Goal: Transaction & Acquisition: Purchase product/service

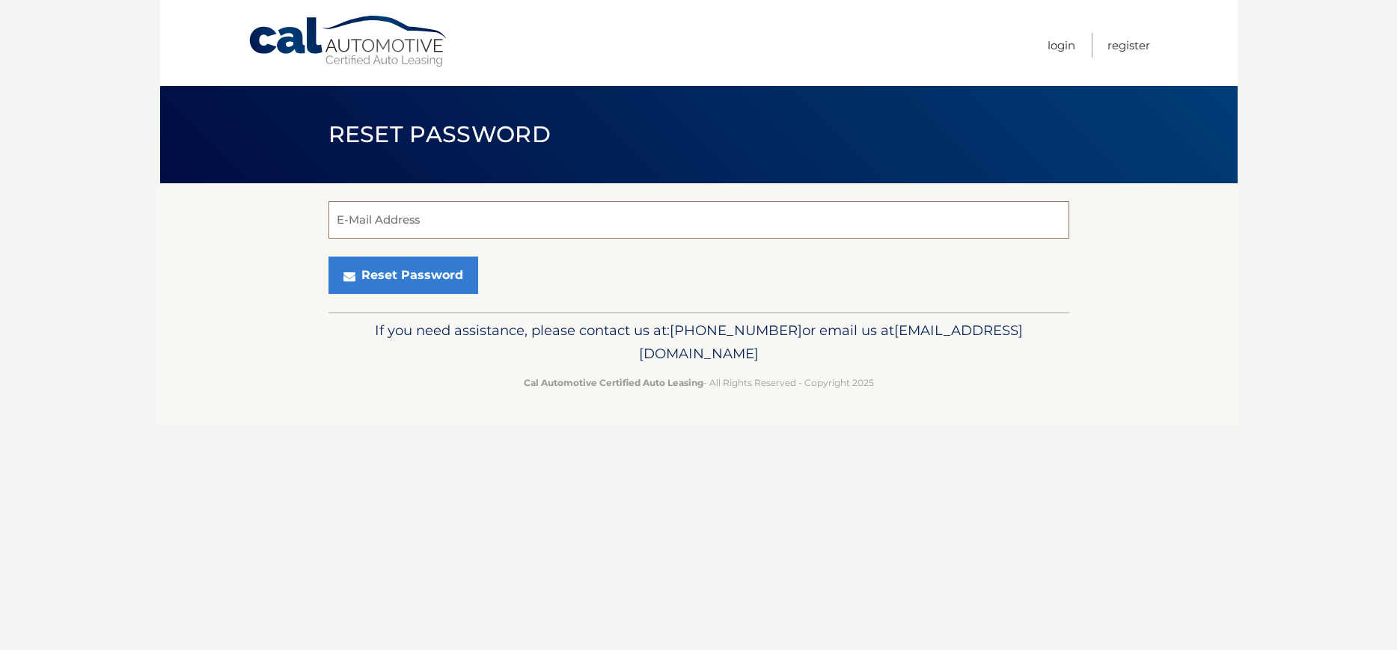
click at [420, 225] on input "E-Mail Address" at bounding box center [699, 219] width 741 height 37
type input "mandile37@gmail.com"
click at [411, 281] on button "Reset Password" at bounding box center [404, 275] width 150 height 37
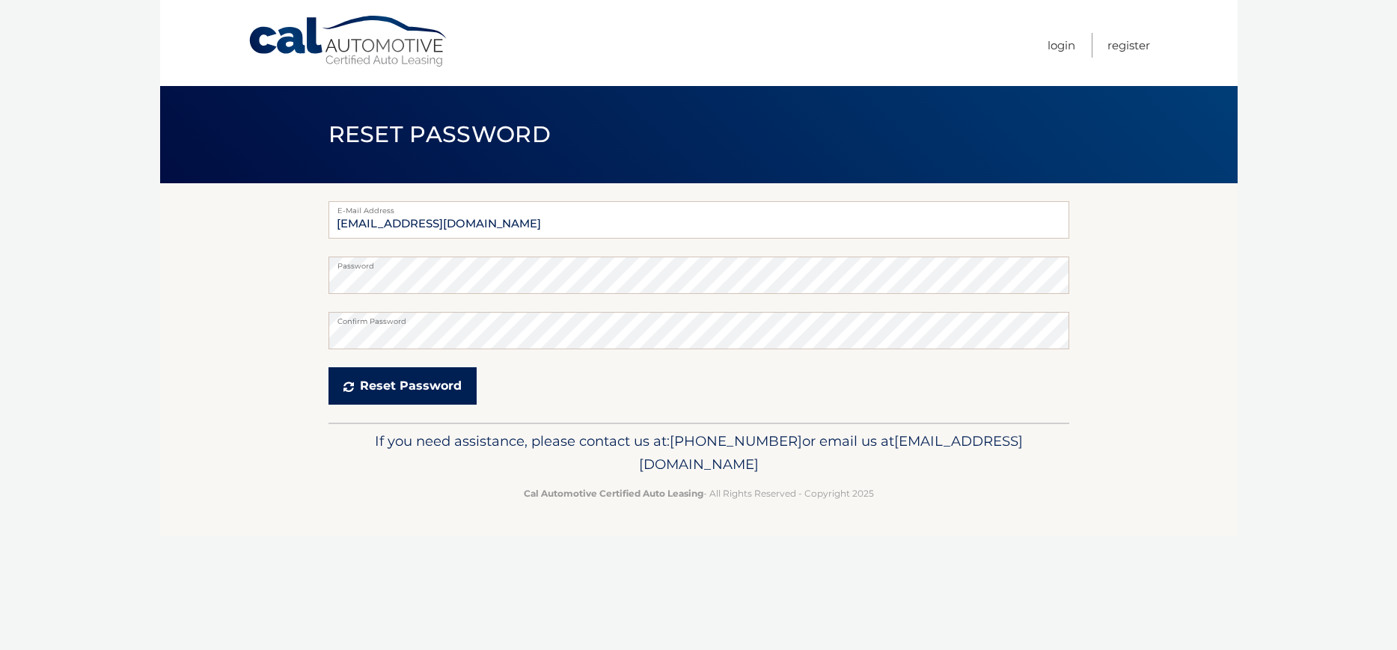
click at [421, 388] on button "Reset Password" at bounding box center [403, 386] width 148 height 37
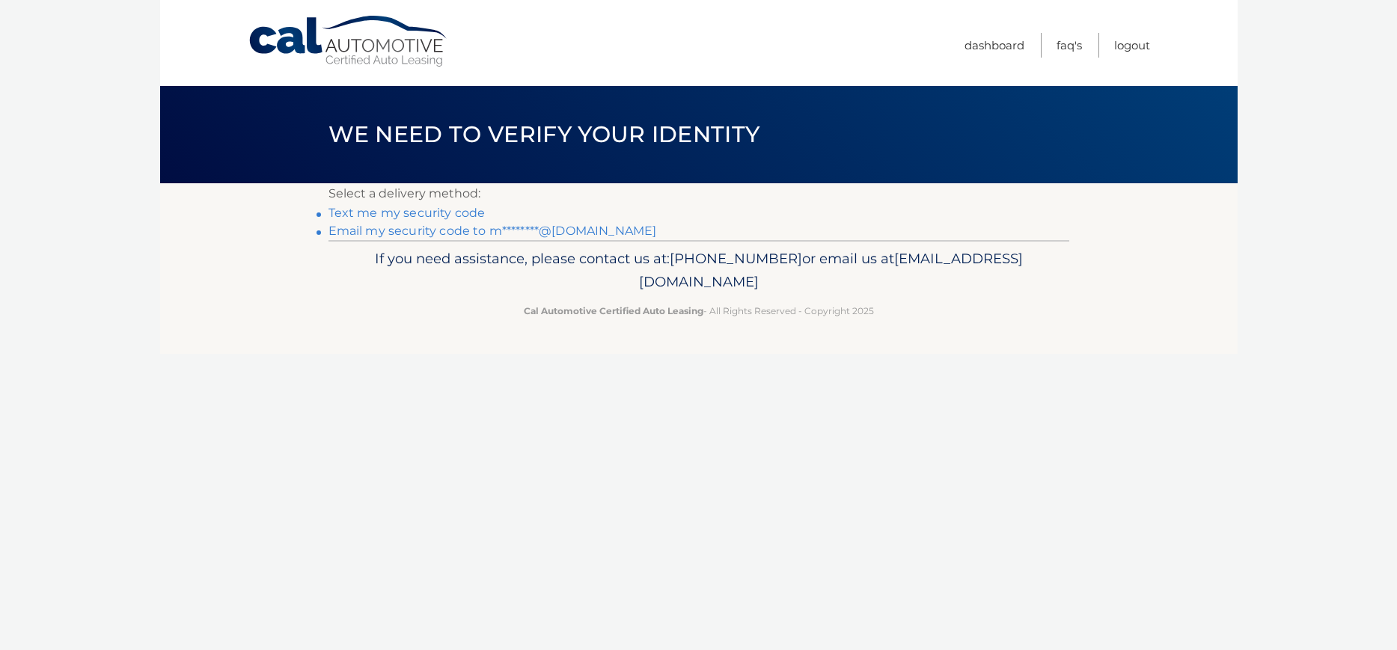
click at [430, 231] on link "Email my security code to m********@gmail.com" at bounding box center [493, 231] width 329 height 14
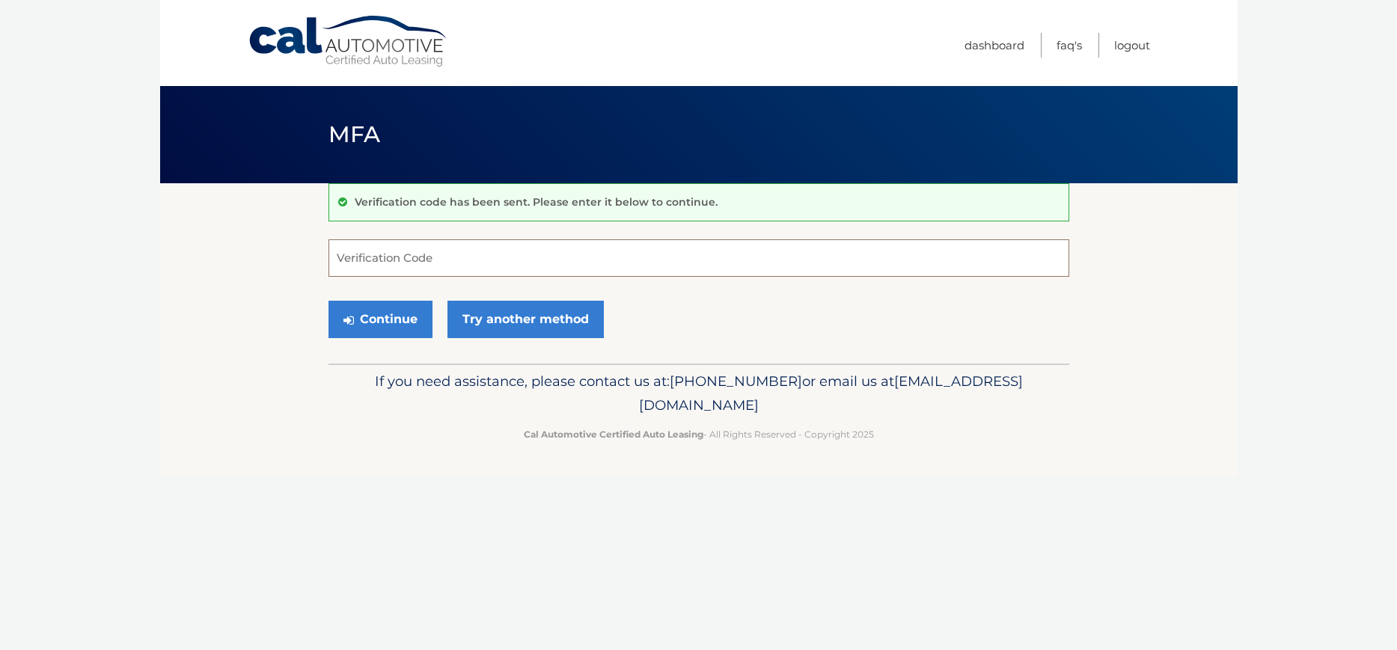
click at [355, 257] on input "Verification Code" at bounding box center [699, 258] width 741 height 37
paste input "085281"
type input "085281"
click at [409, 324] on button "Continue" at bounding box center [381, 319] width 104 height 37
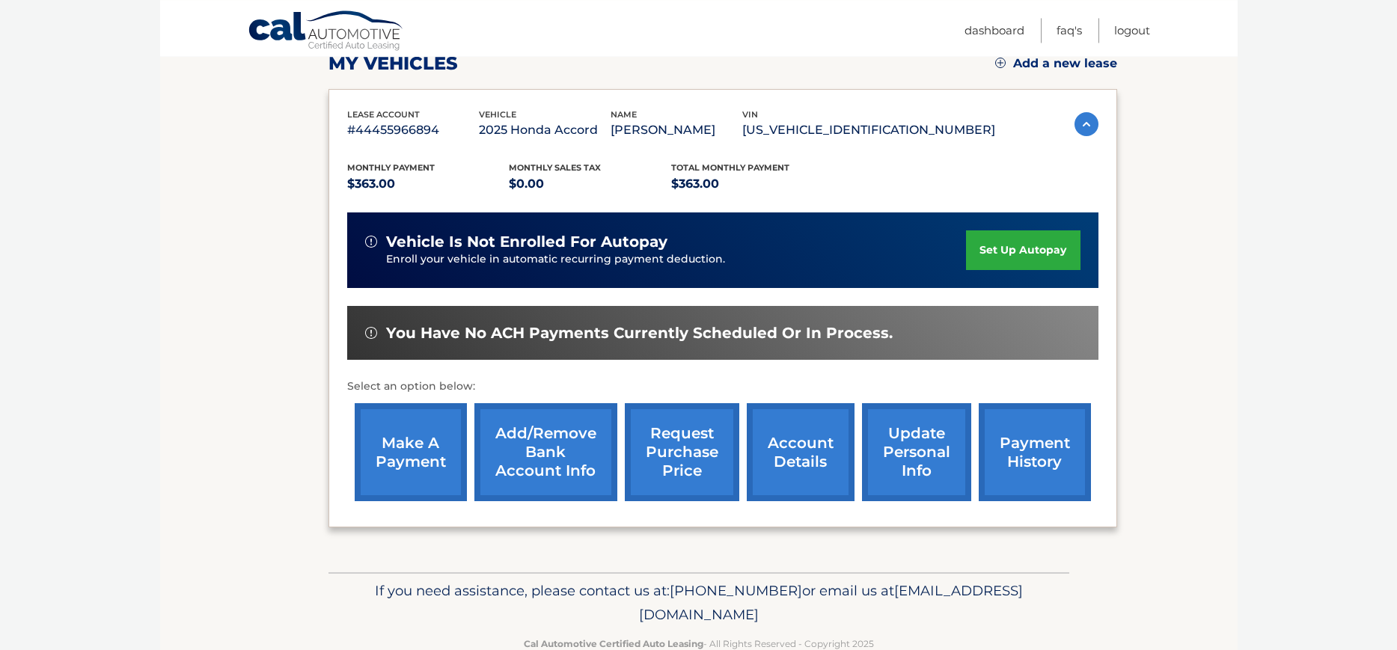
scroll to position [256, 0]
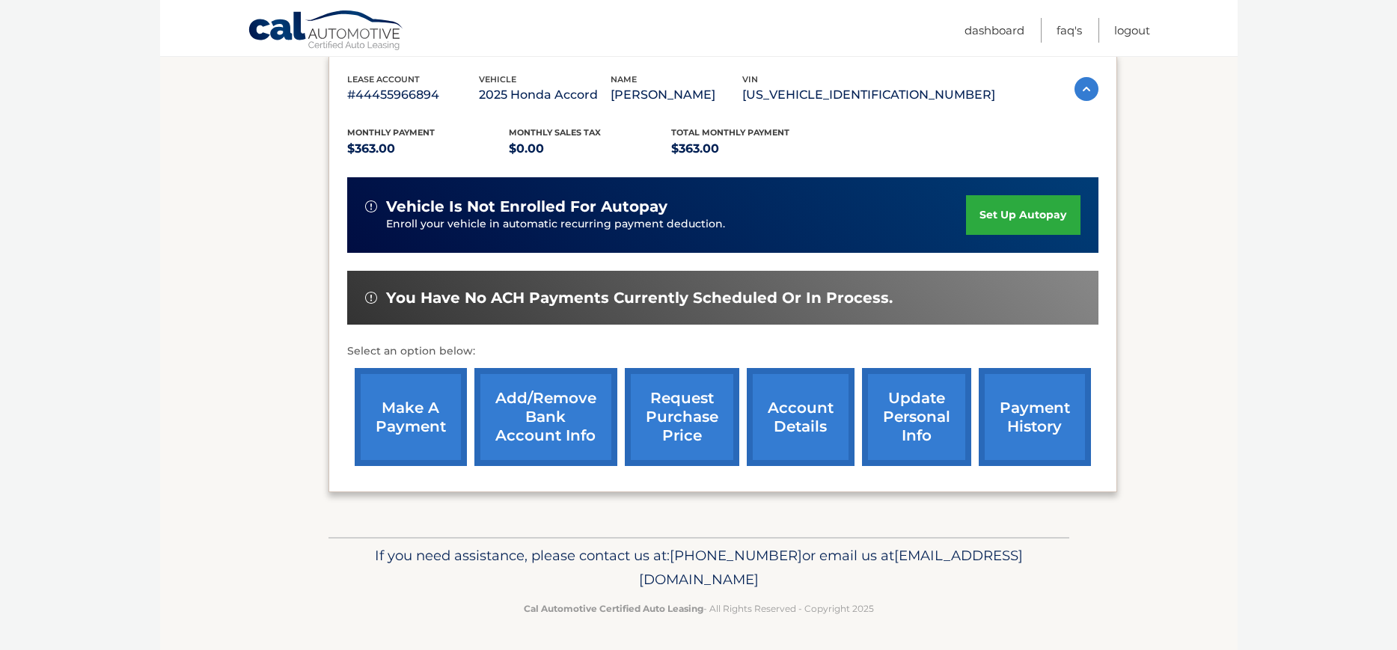
click at [391, 435] on link "make a payment" at bounding box center [411, 417] width 112 height 98
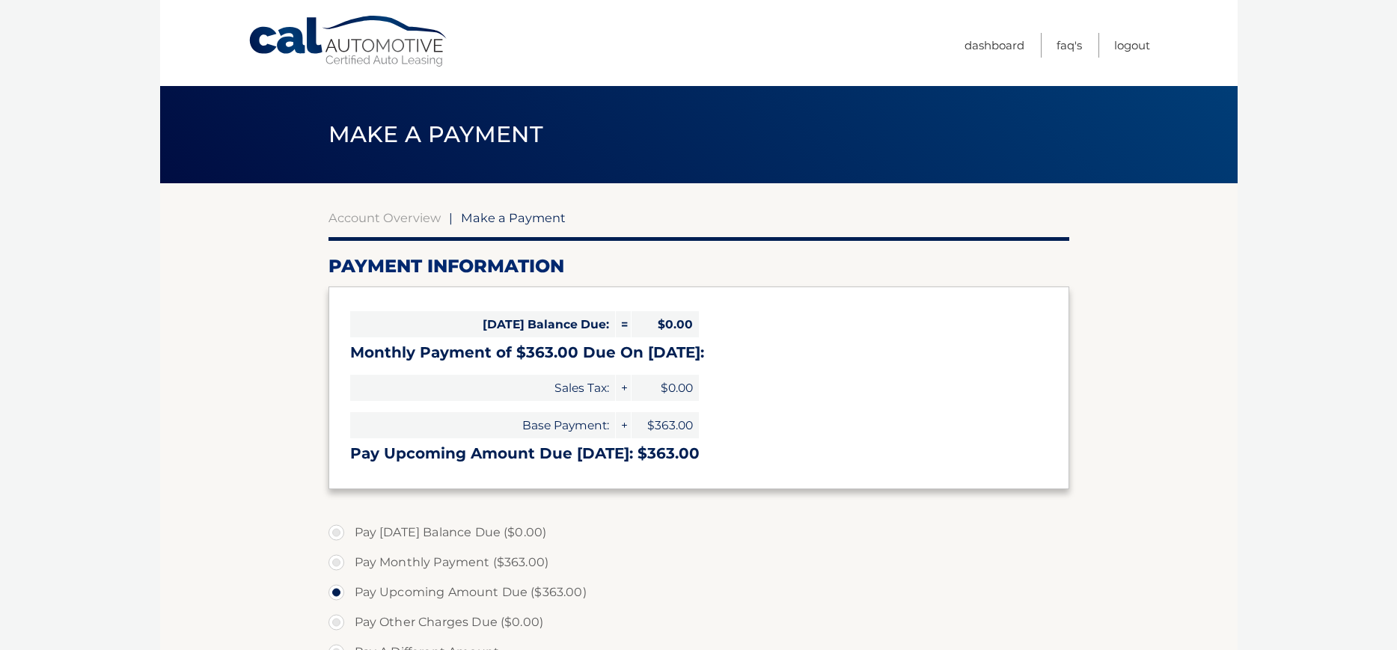
select select "MTI0Y2NjOGUtZGI1YS00OGIxLTg3MzgtNzhhZWM5NzMzODVh"
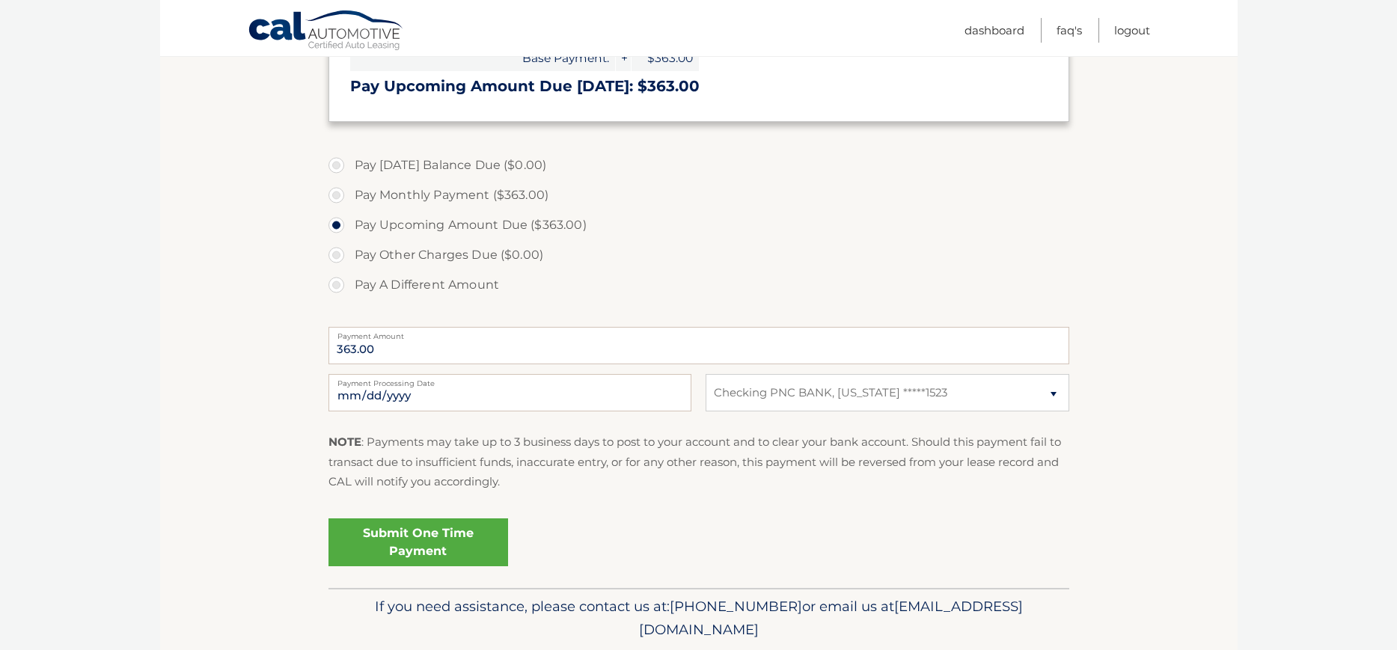
scroll to position [419, 0]
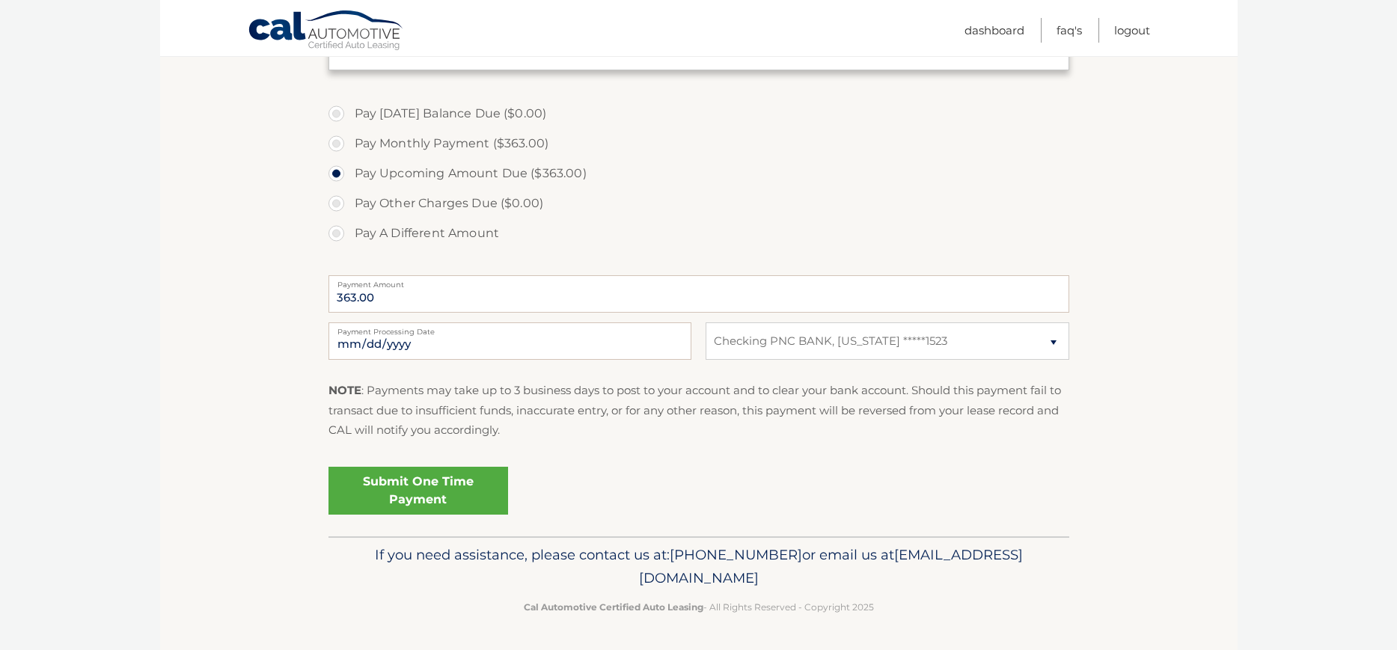
click at [417, 483] on link "Submit One Time Payment" at bounding box center [419, 491] width 180 height 48
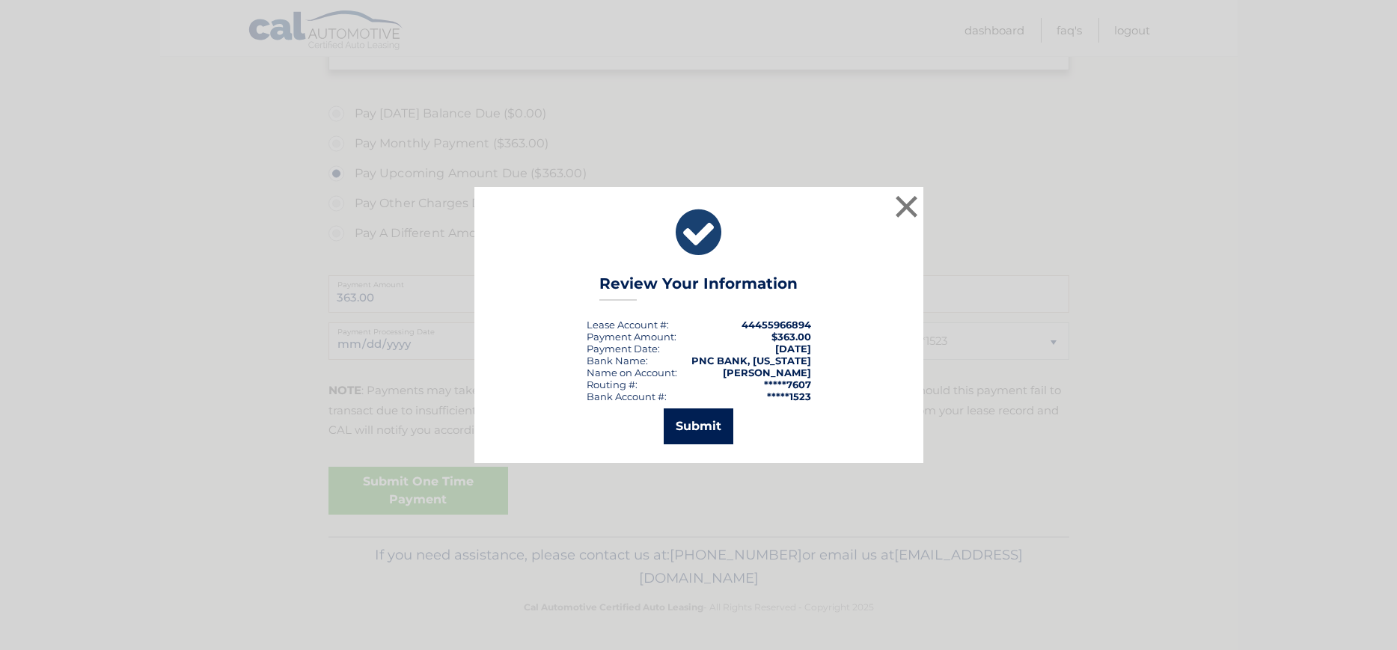
click at [706, 424] on button "Submit" at bounding box center [699, 427] width 70 height 36
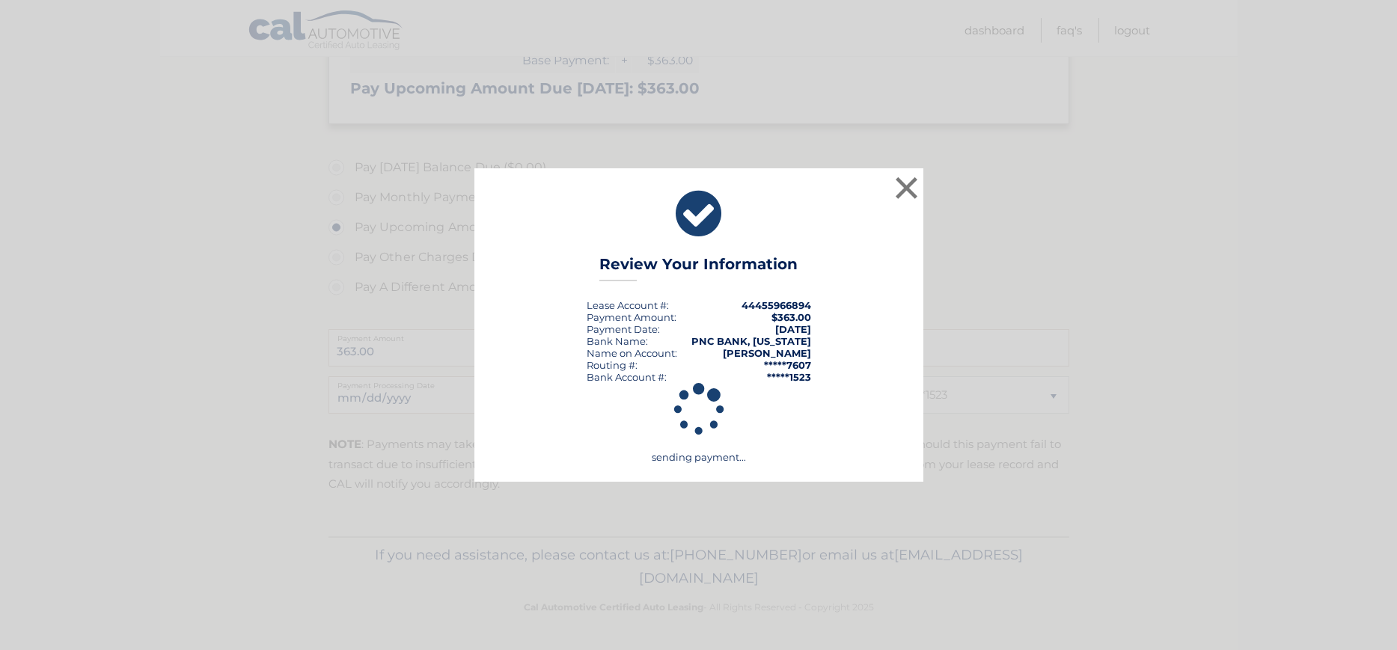
scroll to position [365, 0]
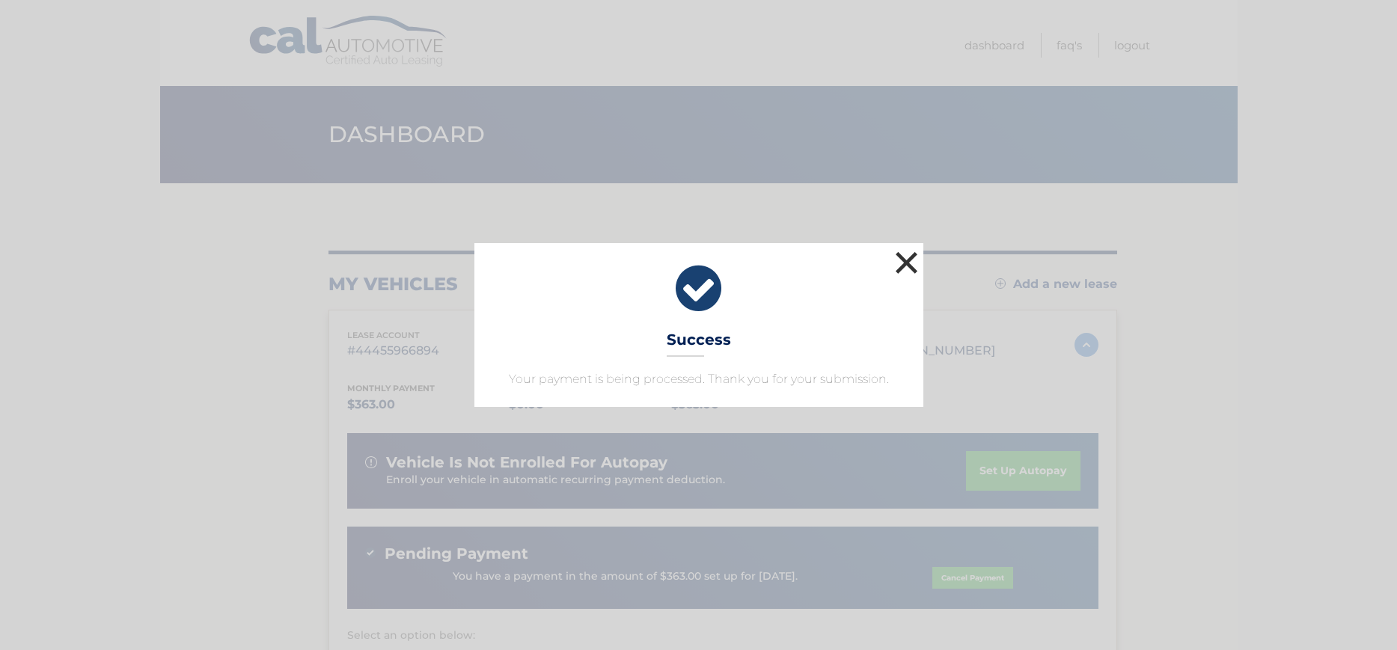
click at [906, 260] on button "×" at bounding box center [907, 263] width 30 height 30
